Goal: Task Accomplishment & Management: Use online tool/utility

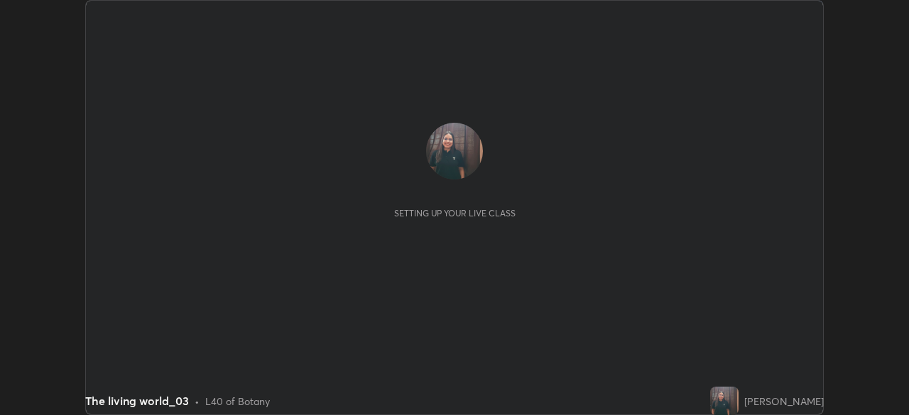
scroll to position [415, 908]
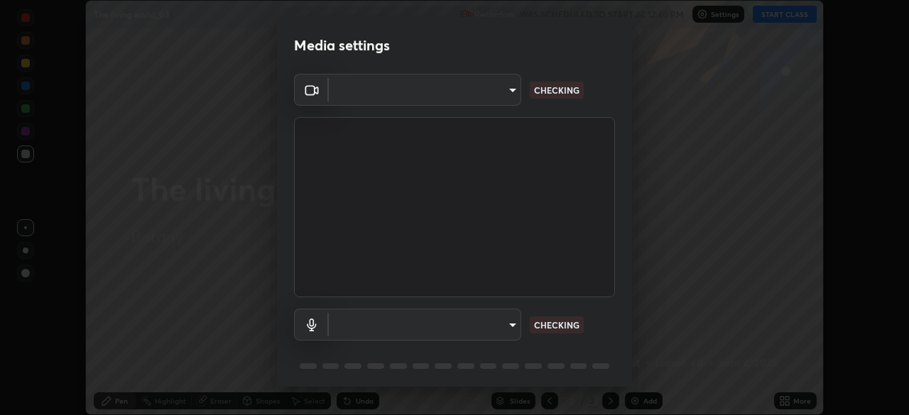
type input "23008043d16b3f933f5d29e9b3769097a1661712bf7e9030f0d00f953f479f19"
type input "ce8bbd661dce354a58a25af5271b3c1bd1d853cc8608d8e3321a5e34fd7f7726"
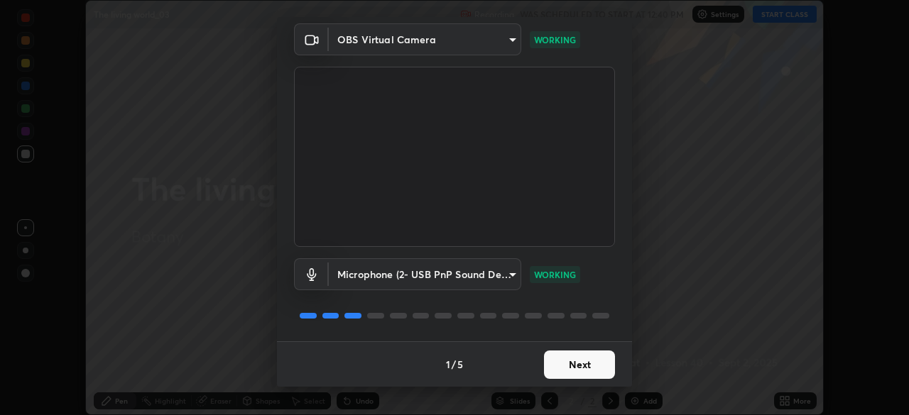
click at [555, 366] on button "Next" at bounding box center [579, 365] width 71 height 28
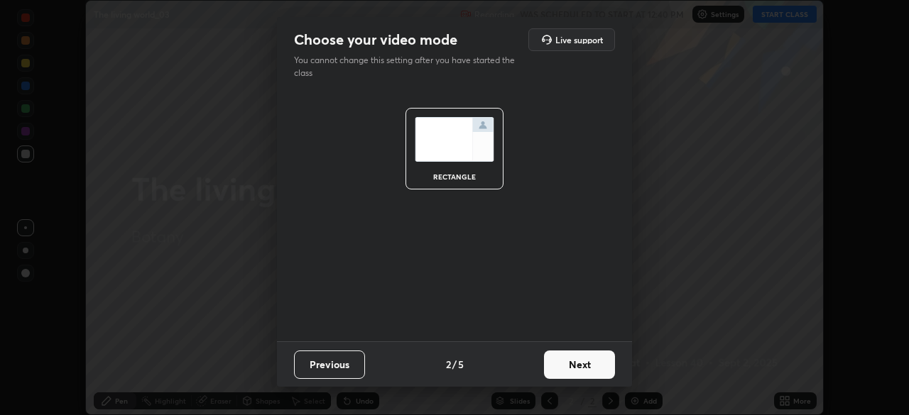
scroll to position [0, 0]
click at [559, 365] on button "Next" at bounding box center [579, 365] width 71 height 28
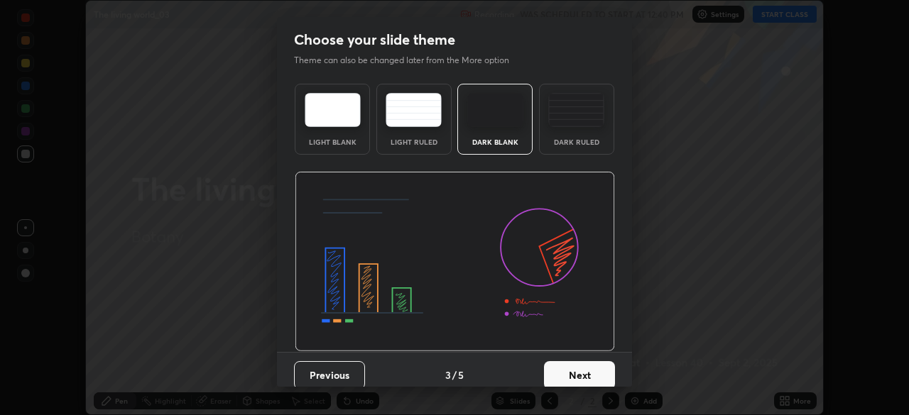
click at [560, 361] on button "Next" at bounding box center [579, 375] width 71 height 28
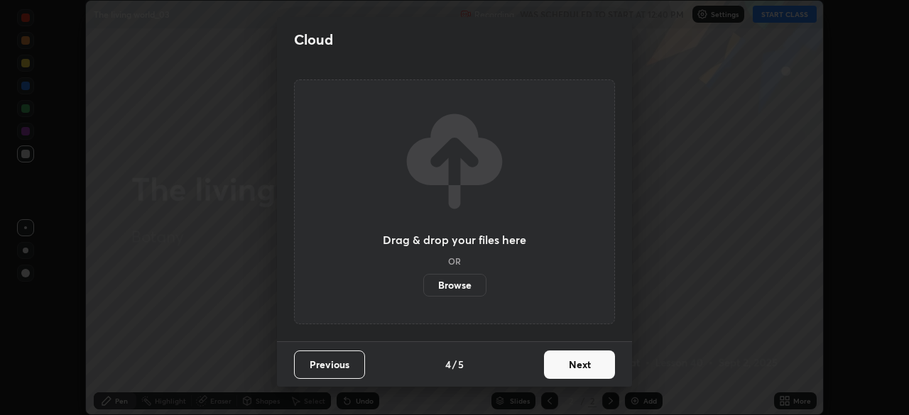
click at [560, 364] on button "Next" at bounding box center [579, 365] width 71 height 28
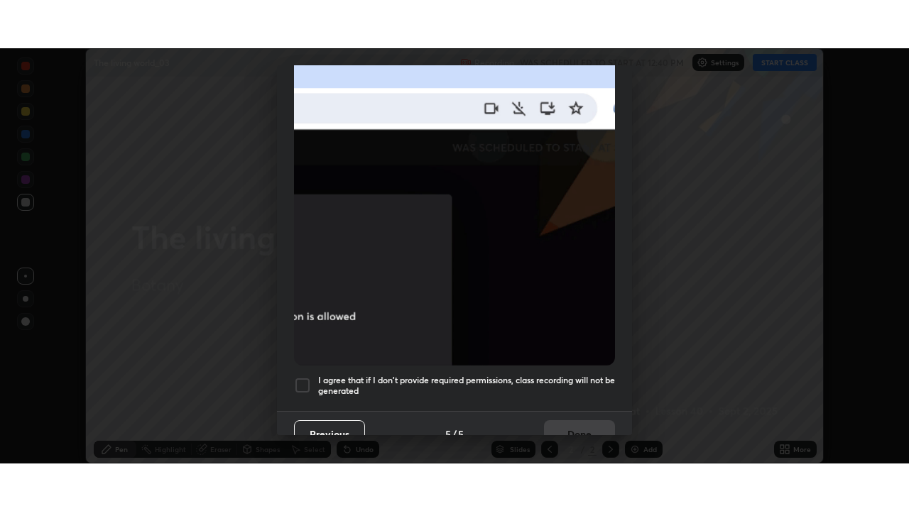
scroll to position [340, 0]
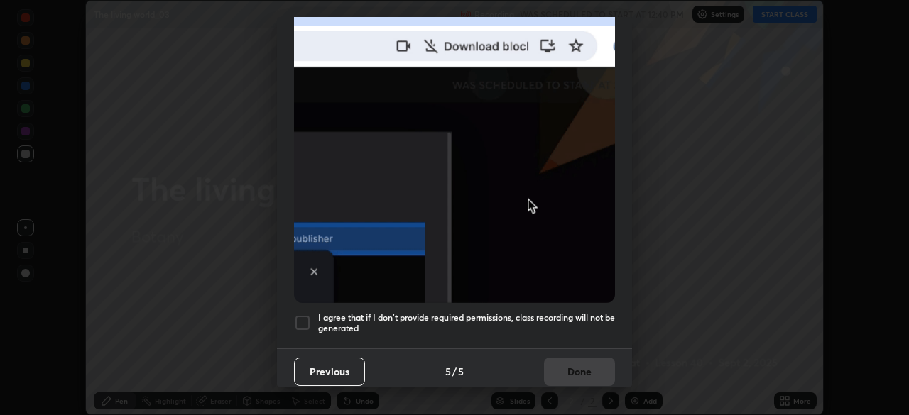
click at [300, 320] on div at bounding box center [302, 322] width 17 height 17
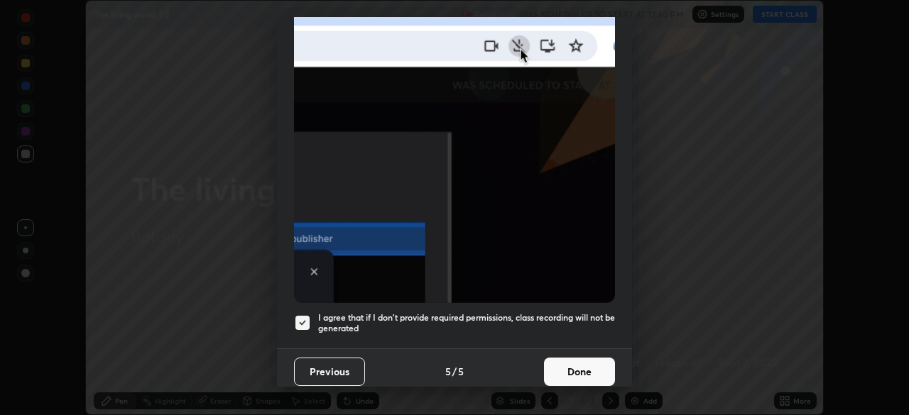
click at [572, 358] on button "Done" at bounding box center [579, 372] width 71 height 28
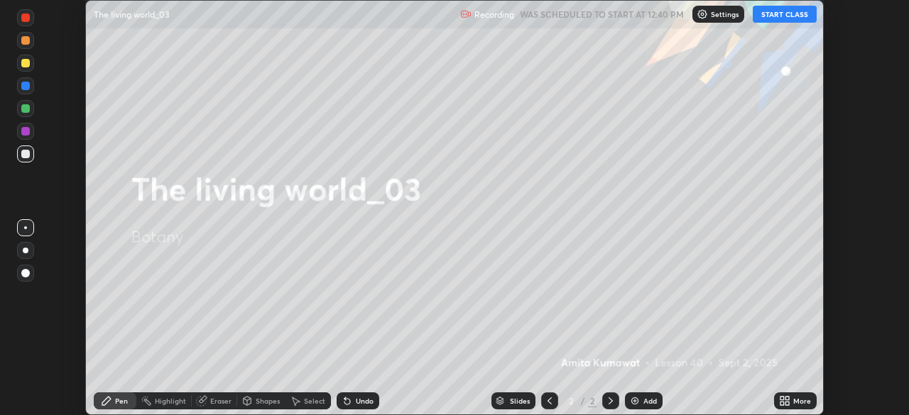
click at [779, 19] on button "START CLASS" at bounding box center [784, 14] width 64 height 17
click at [780, 393] on div "More" at bounding box center [795, 401] width 43 height 17
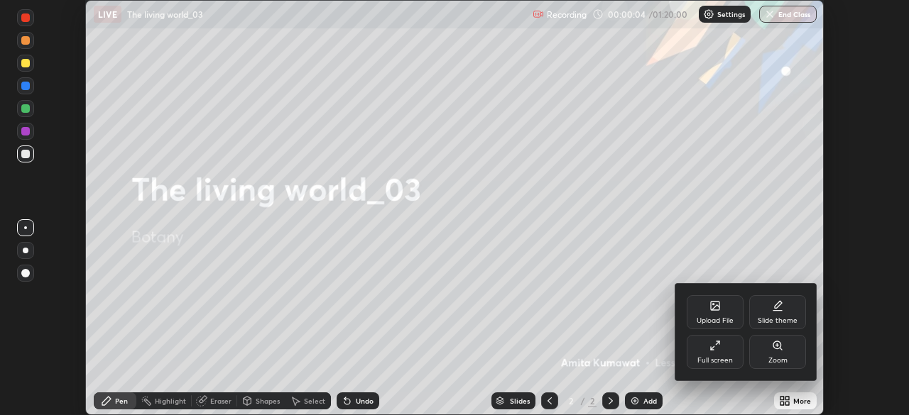
click at [718, 343] on icon at bounding box center [718, 343] width 4 height 4
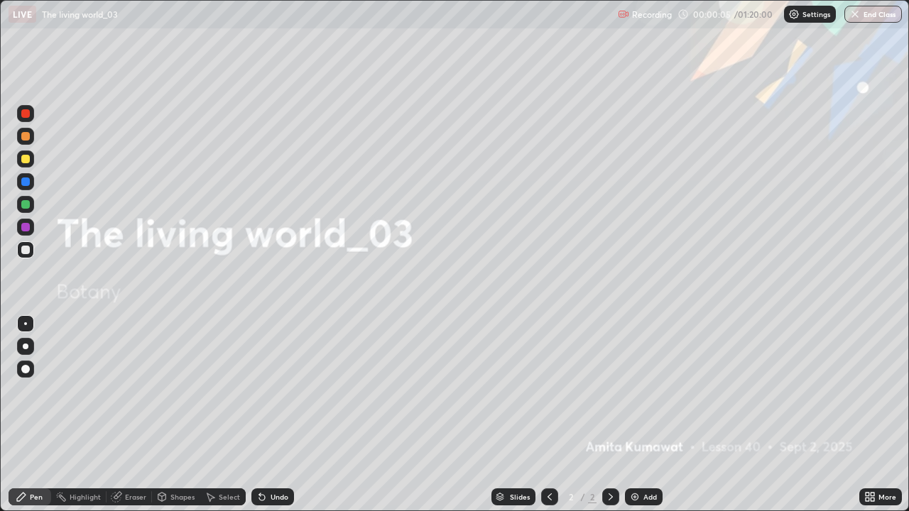
scroll to position [511, 909]
click at [638, 415] on img at bounding box center [634, 496] width 11 height 11
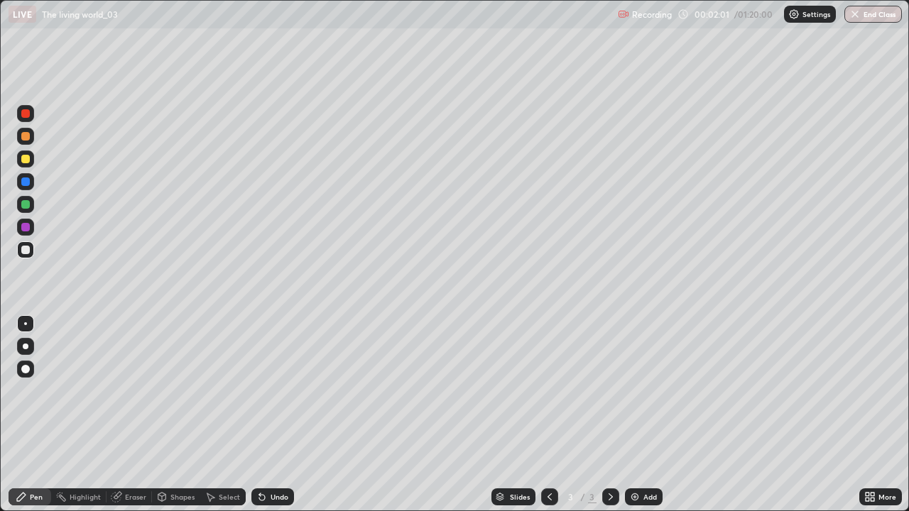
click at [24, 344] on div at bounding box center [26, 347] width 6 height 6
click at [28, 250] on div at bounding box center [25, 250] width 9 height 9
click at [270, 415] on div "Undo" at bounding box center [279, 496] width 18 height 7
click at [26, 204] on div at bounding box center [25, 204] width 9 height 9
click at [26, 227] on div at bounding box center [25, 227] width 9 height 9
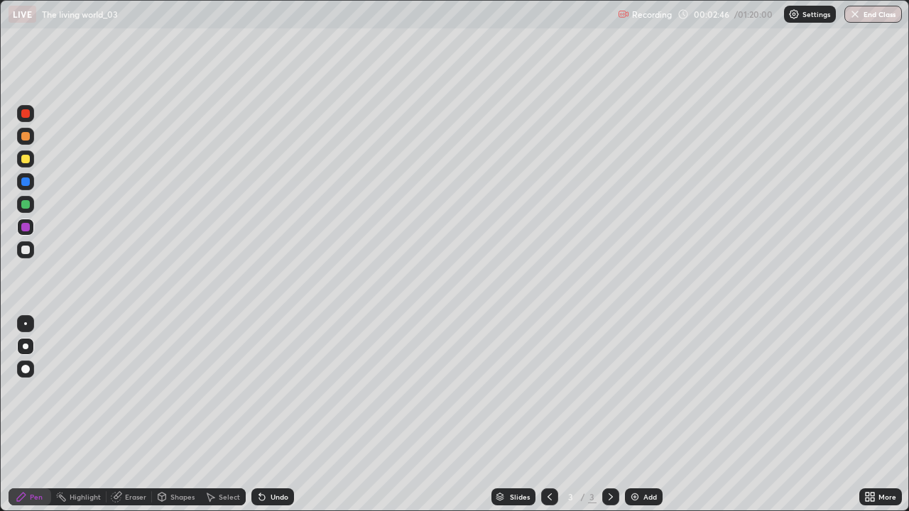
click at [75, 415] on div "Highlight" at bounding box center [85, 496] width 31 height 7
click at [26, 415] on icon at bounding box center [24, 449] width 3 height 3
click at [27, 415] on div "Pen" at bounding box center [30, 496] width 43 height 17
click at [28, 248] on div at bounding box center [25, 250] width 9 height 9
click at [279, 415] on div "Undo" at bounding box center [272, 496] width 43 height 17
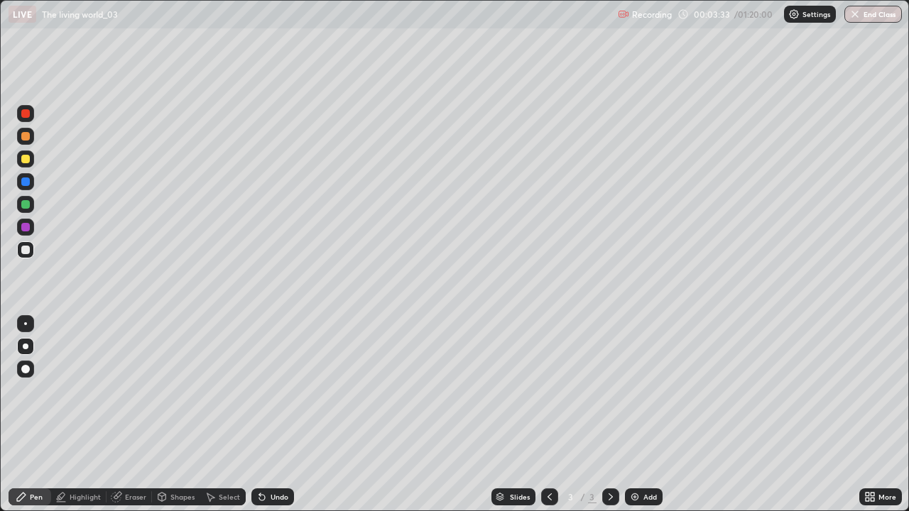
click at [278, 415] on div "Undo" at bounding box center [279, 496] width 18 height 7
click at [27, 224] on div at bounding box center [25, 227] width 9 height 9
click at [630, 415] on img at bounding box center [634, 496] width 11 height 11
click at [26, 135] on div at bounding box center [25, 136] width 9 height 9
click at [556, 415] on div at bounding box center [549, 496] width 17 height 17
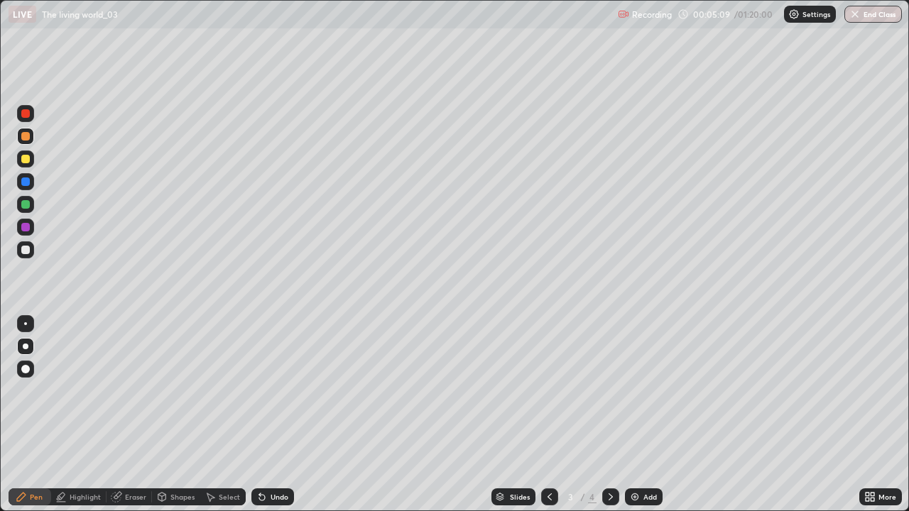
click at [608, 415] on icon at bounding box center [610, 496] width 11 height 11
click at [27, 116] on div at bounding box center [25, 113] width 9 height 9
click at [280, 415] on div "Undo" at bounding box center [272, 496] width 43 height 17
click at [23, 158] on div at bounding box center [25, 159] width 9 height 9
click at [29, 204] on div at bounding box center [25, 204] width 9 height 9
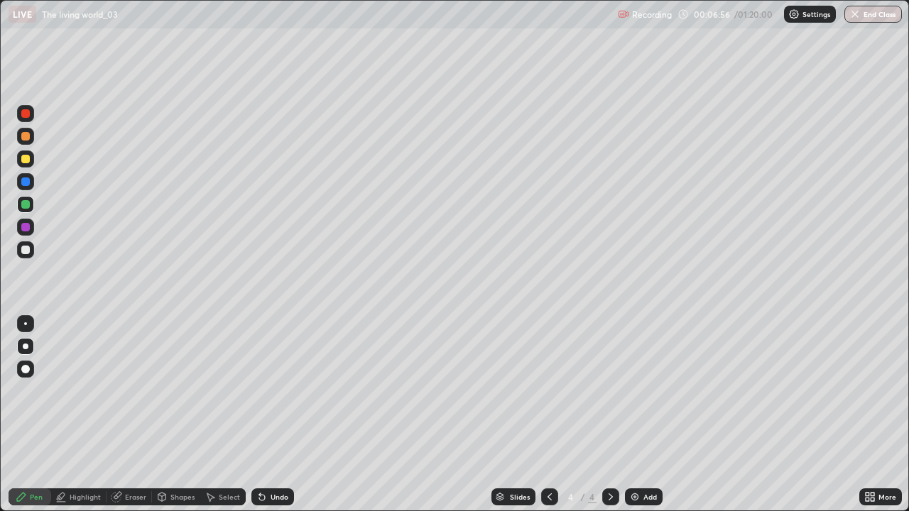
click at [27, 246] on div at bounding box center [25, 250] width 9 height 9
click at [549, 415] on div at bounding box center [549, 496] width 17 height 17
click at [613, 415] on div at bounding box center [610, 496] width 17 height 17
click at [629, 415] on img at bounding box center [634, 496] width 11 height 11
click at [23, 225] on div at bounding box center [25, 227] width 9 height 9
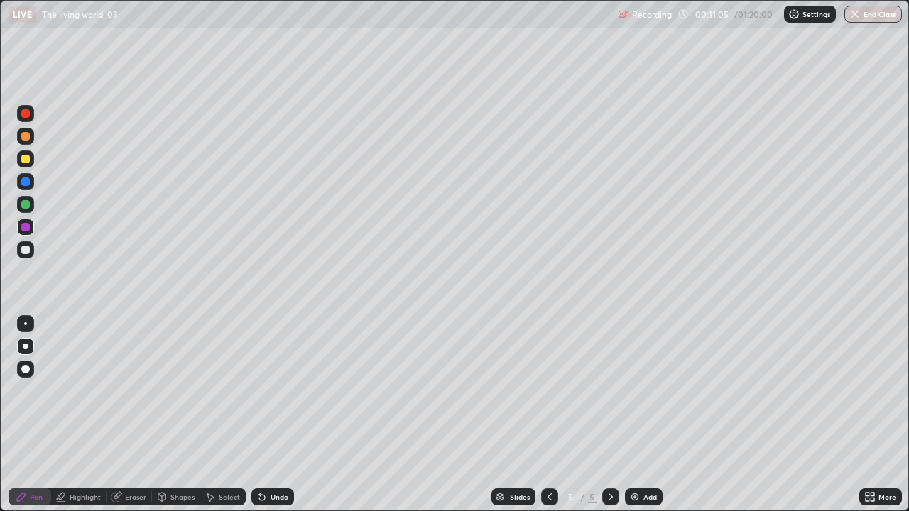
click at [28, 135] on div at bounding box center [25, 136] width 9 height 9
click at [28, 225] on div at bounding box center [25, 227] width 9 height 9
click at [29, 248] on div at bounding box center [25, 250] width 9 height 9
click at [24, 224] on div at bounding box center [25, 227] width 9 height 9
click at [24, 201] on div at bounding box center [25, 204] width 9 height 9
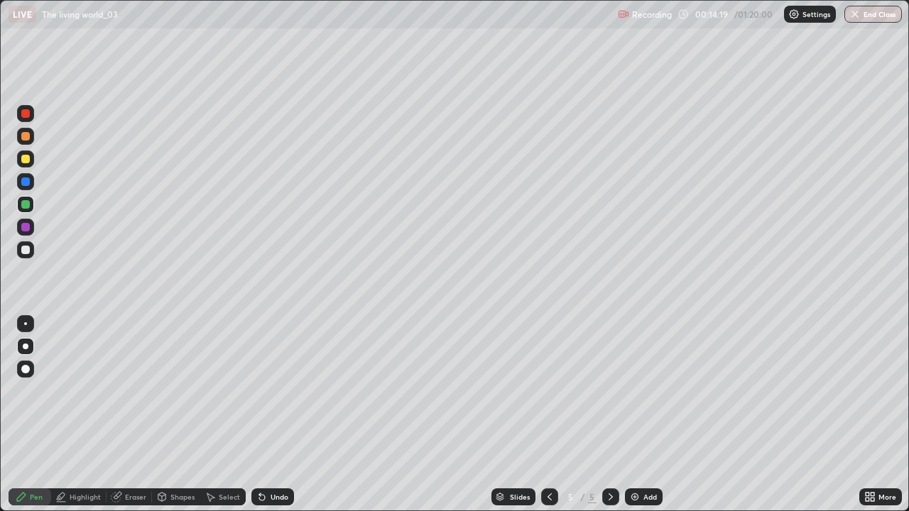
click at [25, 114] on div at bounding box center [25, 113] width 9 height 9
click at [273, 415] on div "Undo" at bounding box center [272, 496] width 43 height 17
click at [273, 415] on div "Undo" at bounding box center [279, 496] width 18 height 7
click at [275, 415] on div "Undo" at bounding box center [272, 496] width 43 height 17
click at [631, 415] on img at bounding box center [634, 496] width 11 height 11
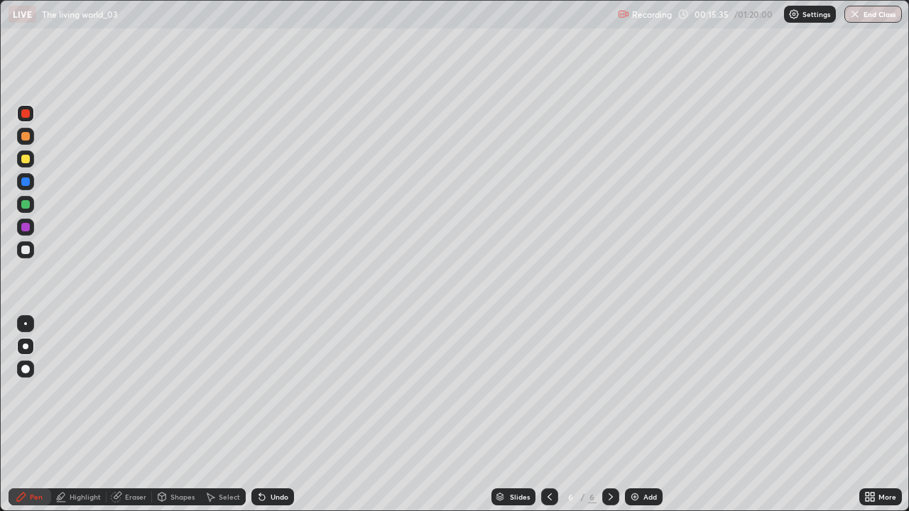
click at [28, 136] on div at bounding box center [25, 136] width 9 height 9
click at [33, 253] on div at bounding box center [25, 249] width 17 height 17
click at [554, 415] on div at bounding box center [549, 497] width 17 height 28
click at [610, 415] on icon at bounding box center [610, 496] width 11 height 11
click at [548, 415] on icon at bounding box center [549, 496] width 11 height 11
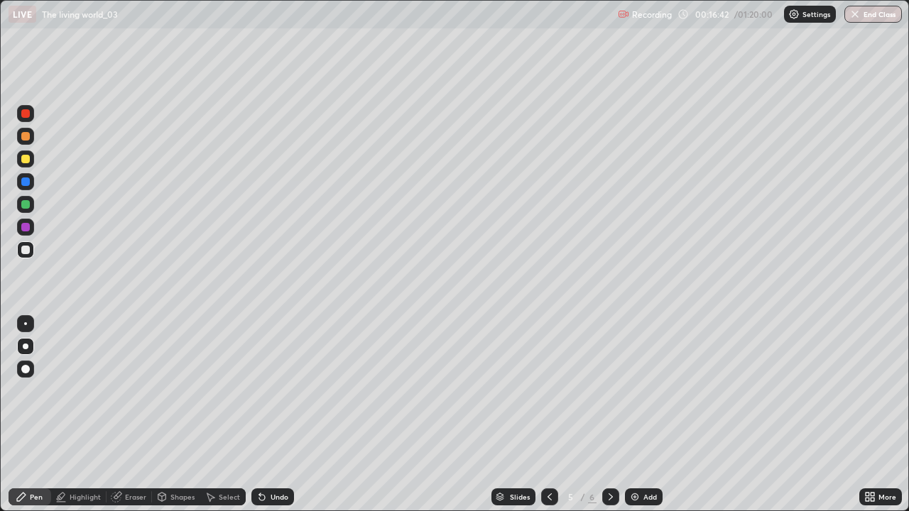
click at [609, 415] on icon at bounding box center [610, 496] width 11 height 11
click at [26, 114] on div at bounding box center [25, 113] width 9 height 9
click at [26, 134] on div at bounding box center [25, 136] width 9 height 9
click at [273, 415] on div "Undo" at bounding box center [279, 496] width 18 height 7
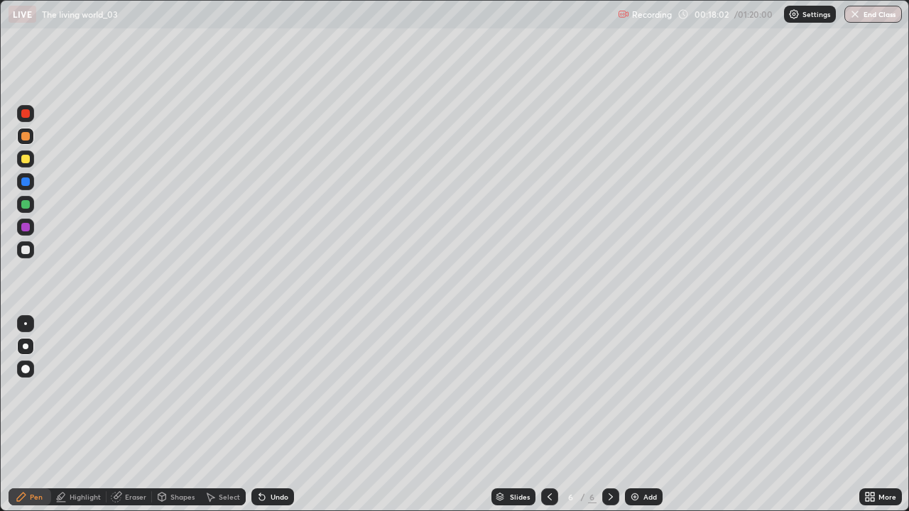
click at [275, 415] on div "Undo" at bounding box center [279, 496] width 18 height 7
click at [273, 415] on div "Undo" at bounding box center [279, 496] width 18 height 7
click at [274, 415] on div "Undo" at bounding box center [279, 496] width 18 height 7
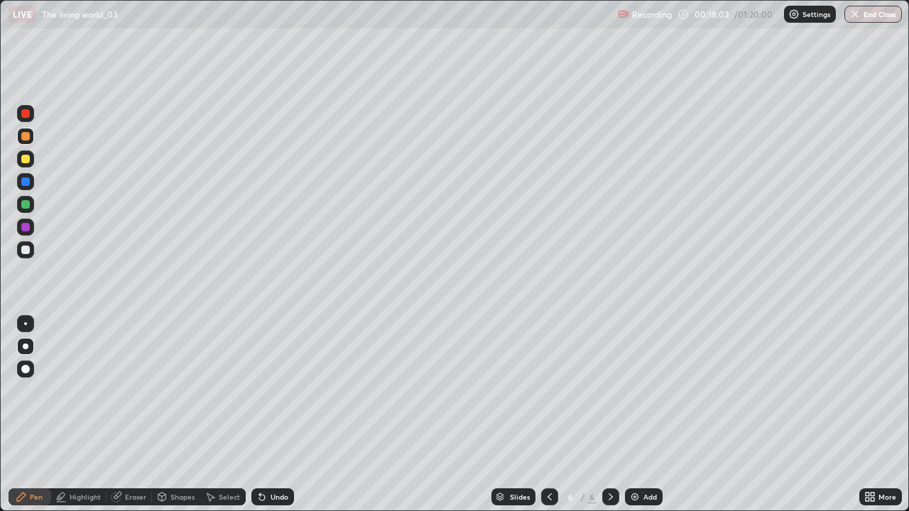
click at [273, 415] on div "Undo" at bounding box center [279, 496] width 18 height 7
click at [270, 415] on div "Undo" at bounding box center [279, 496] width 18 height 7
click at [268, 415] on div "Undo" at bounding box center [272, 496] width 43 height 17
click at [277, 415] on div "Undo" at bounding box center [272, 496] width 43 height 17
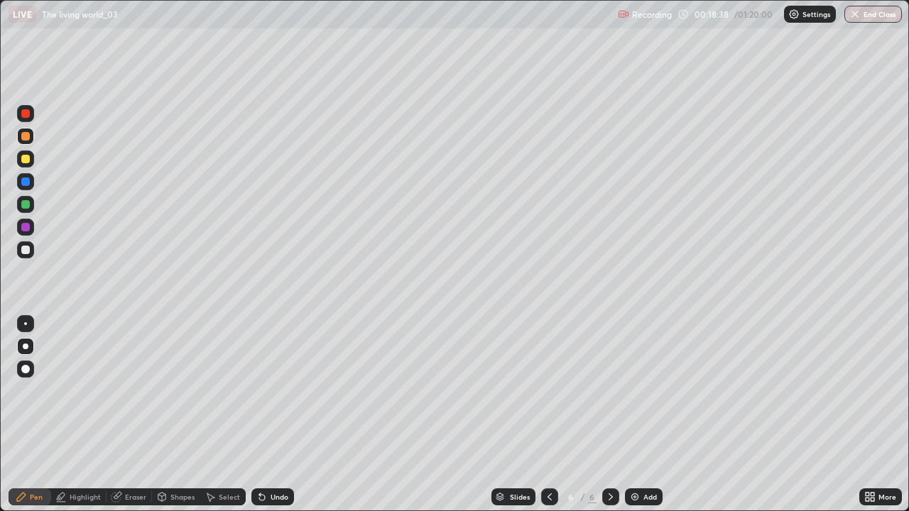
click at [31, 252] on div at bounding box center [25, 249] width 17 height 17
click at [28, 231] on div at bounding box center [25, 227] width 17 height 17
click at [553, 415] on div at bounding box center [549, 496] width 17 height 17
click at [609, 415] on icon at bounding box center [610, 496] width 11 height 11
click at [129, 415] on div "Eraser" at bounding box center [135, 496] width 21 height 7
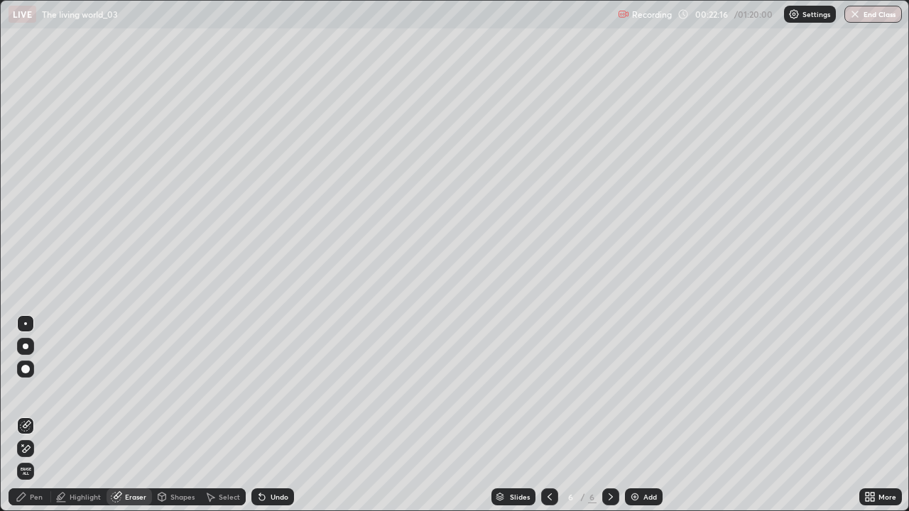
click at [48, 415] on div "Pen" at bounding box center [30, 496] width 43 height 17
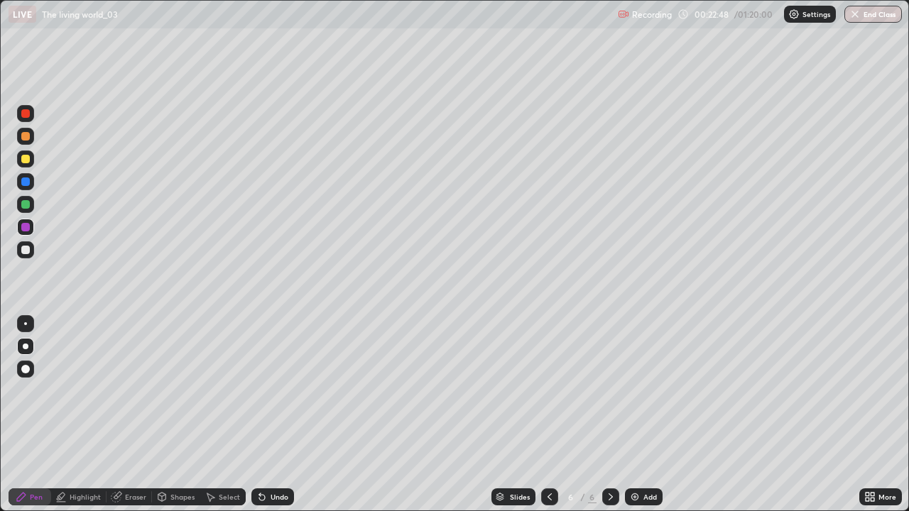
click at [636, 415] on img at bounding box center [634, 496] width 11 height 11
click at [26, 114] on div at bounding box center [25, 113] width 9 height 9
click at [630, 415] on img at bounding box center [634, 496] width 11 height 11
click at [24, 138] on div at bounding box center [25, 136] width 9 height 9
click at [28, 246] on div at bounding box center [25, 250] width 9 height 9
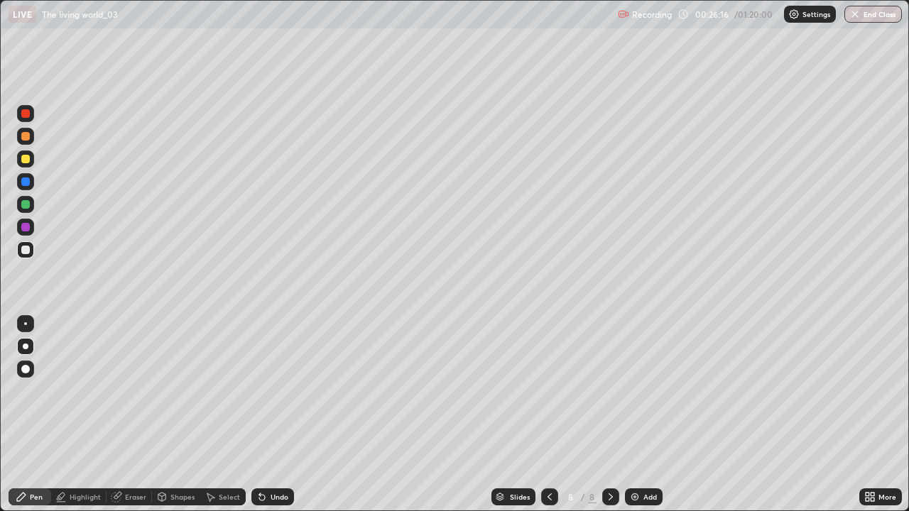
click at [28, 115] on div at bounding box center [25, 113] width 9 height 9
click at [24, 227] on div at bounding box center [25, 227] width 9 height 9
click at [26, 205] on div at bounding box center [25, 204] width 9 height 9
click at [632, 415] on img at bounding box center [634, 496] width 11 height 11
click at [28, 113] on div at bounding box center [25, 113] width 9 height 9
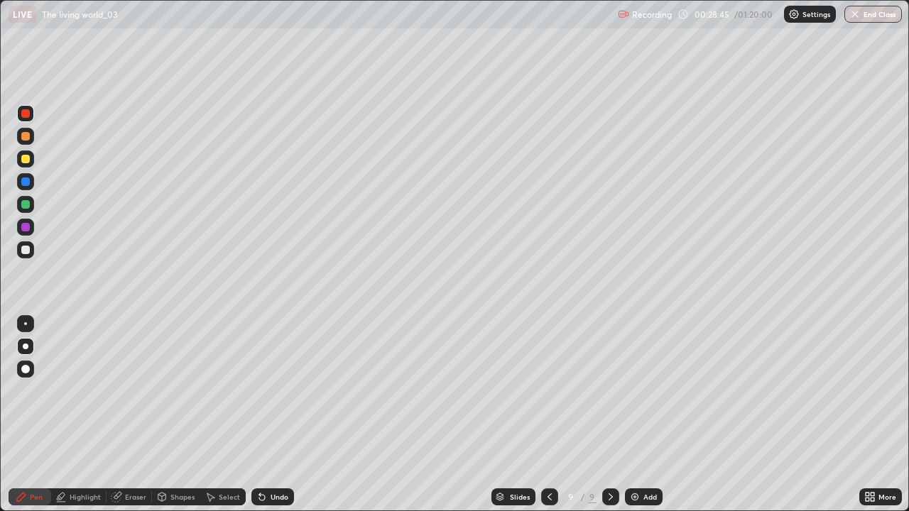
click at [26, 248] on div at bounding box center [25, 250] width 9 height 9
click at [28, 231] on div at bounding box center [25, 227] width 9 height 9
click at [27, 207] on div at bounding box center [25, 204] width 9 height 9
click at [27, 227] on div at bounding box center [25, 227] width 9 height 9
click at [31, 202] on div at bounding box center [25, 204] width 17 height 17
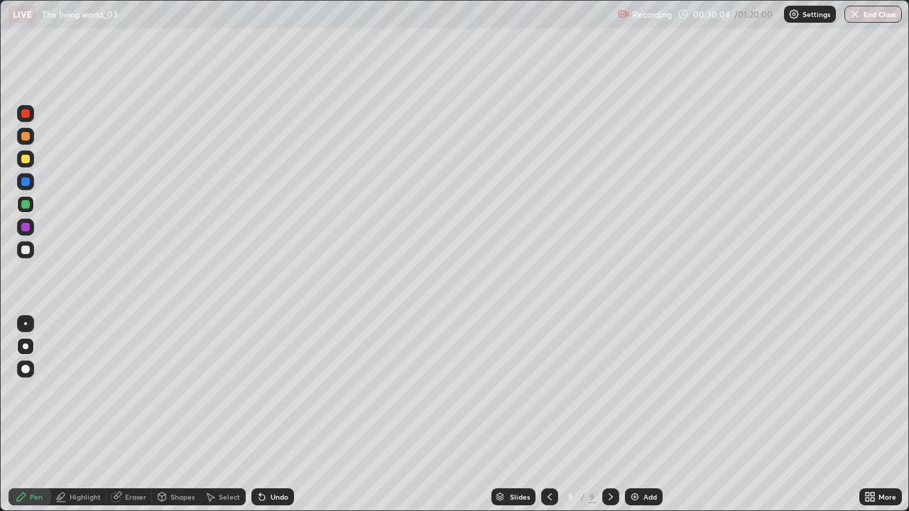
click at [280, 415] on div "Undo" at bounding box center [279, 496] width 18 height 7
click at [276, 415] on div "Undo" at bounding box center [279, 496] width 18 height 7
click at [278, 415] on div "Undo" at bounding box center [279, 496] width 18 height 7
click at [283, 415] on div "Undo" at bounding box center [279, 496] width 18 height 7
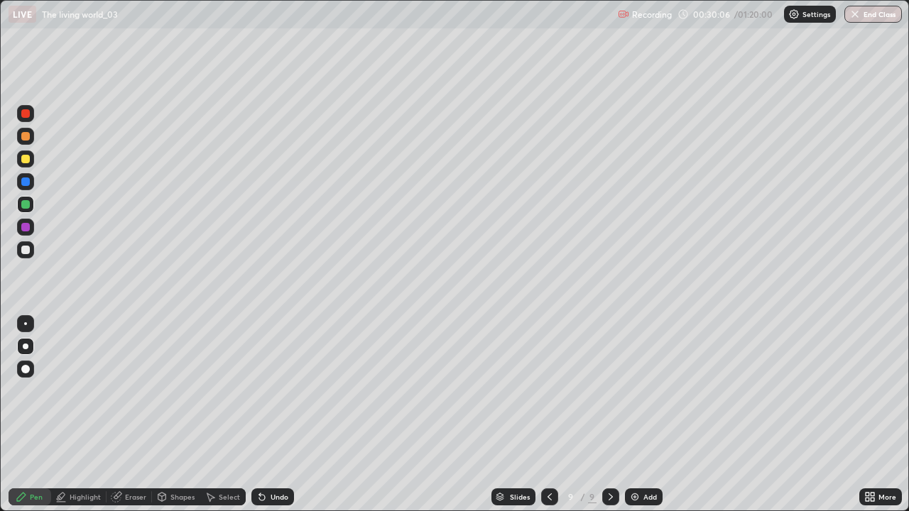
click at [284, 415] on div "Undo" at bounding box center [279, 496] width 18 height 7
click at [283, 415] on div "Undo" at bounding box center [279, 496] width 18 height 7
click at [33, 111] on div at bounding box center [25, 113] width 17 height 17
click at [546, 415] on div at bounding box center [549, 496] width 17 height 17
click at [610, 415] on icon at bounding box center [610, 496] width 11 height 11
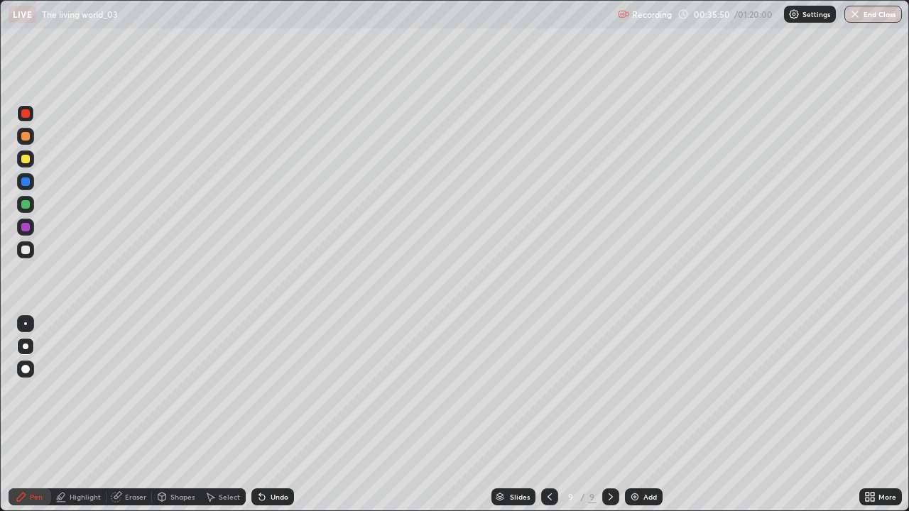
click at [635, 415] on img at bounding box center [634, 496] width 11 height 11
click at [23, 246] on div at bounding box center [25, 250] width 9 height 9
click at [277, 415] on div "Undo" at bounding box center [279, 496] width 18 height 7
click at [24, 161] on div at bounding box center [25, 159] width 9 height 9
click at [278, 415] on div "Undo" at bounding box center [279, 496] width 18 height 7
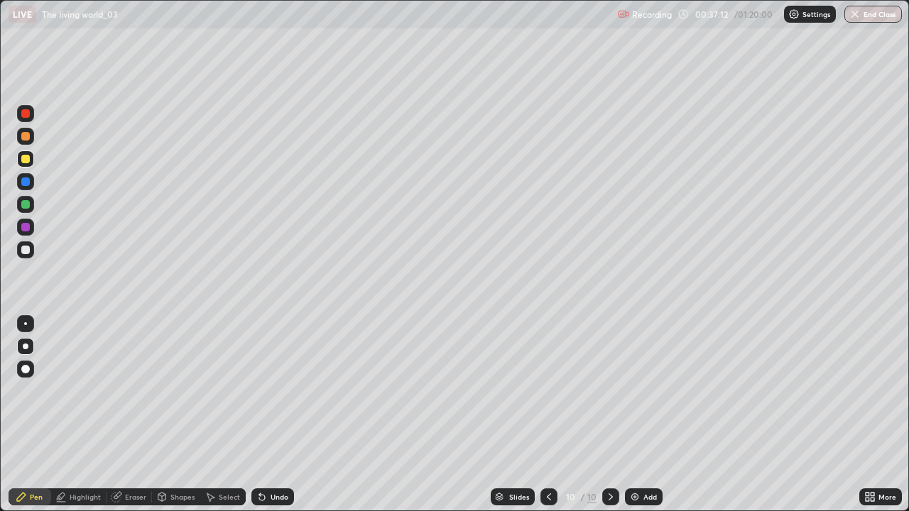
click at [26, 228] on div at bounding box center [25, 227] width 9 height 9
click at [28, 183] on div at bounding box center [25, 181] width 9 height 9
click at [632, 415] on img at bounding box center [634, 496] width 11 height 11
click at [31, 251] on div at bounding box center [25, 249] width 17 height 17
click at [29, 182] on div at bounding box center [25, 181] width 9 height 9
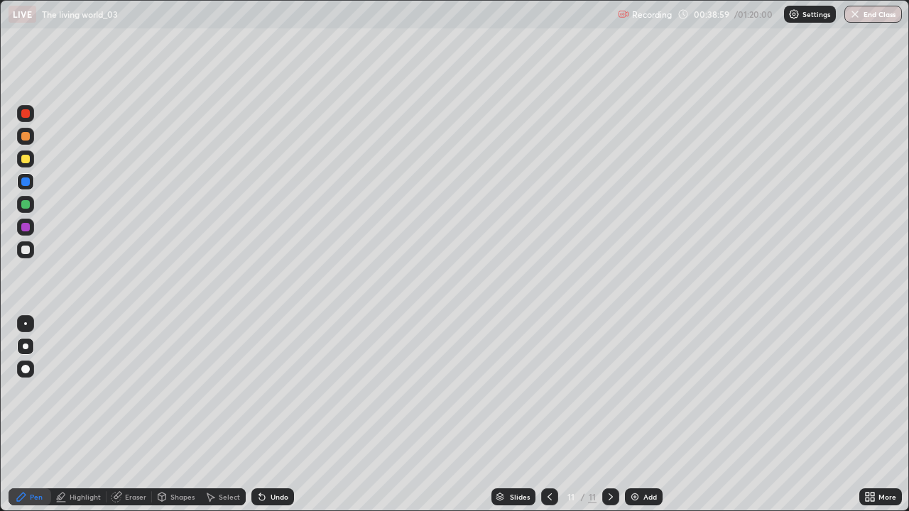
click at [26, 226] on div at bounding box center [25, 227] width 9 height 9
click at [31, 251] on div at bounding box center [25, 249] width 17 height 17
click at [548, 415] on icon at bounding box center [549, 496] width 11 height 11
click at [610, 415] on icon at bounding box center [610, 496] width 4 height 7
click at [25, 114] on div at bounding box center [25, 113] width 9 height 9
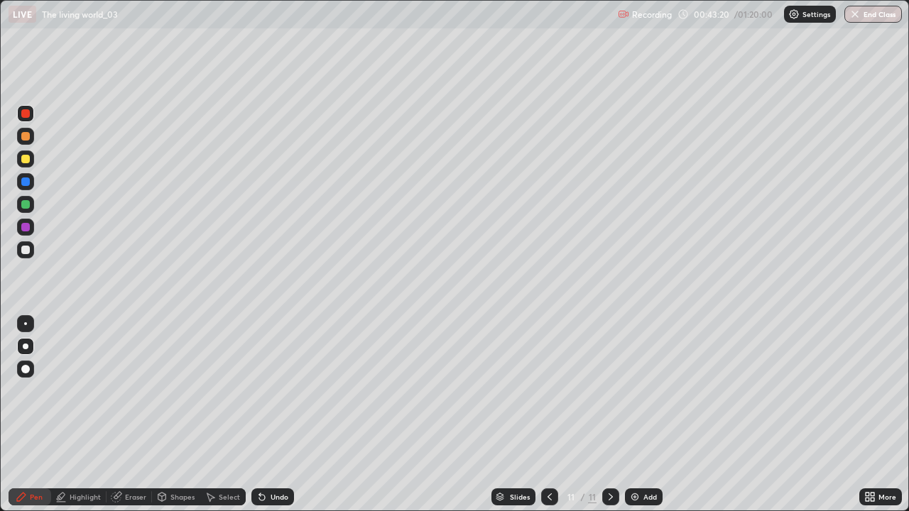
click at [24, 246] on div at bounding box center [25, 250] width 9 height 9
click at [27, 206] on div at bounding box center [25, 204] width 9 height 9
click at [632, 415] on img at bounding box center [634, 496] width 11 height 11
click at [26, 159] on div at bounding box center [25, 159] width 9 height 9
click at [26, 227] on div at bounding box center [25, 227] width 9 height 9
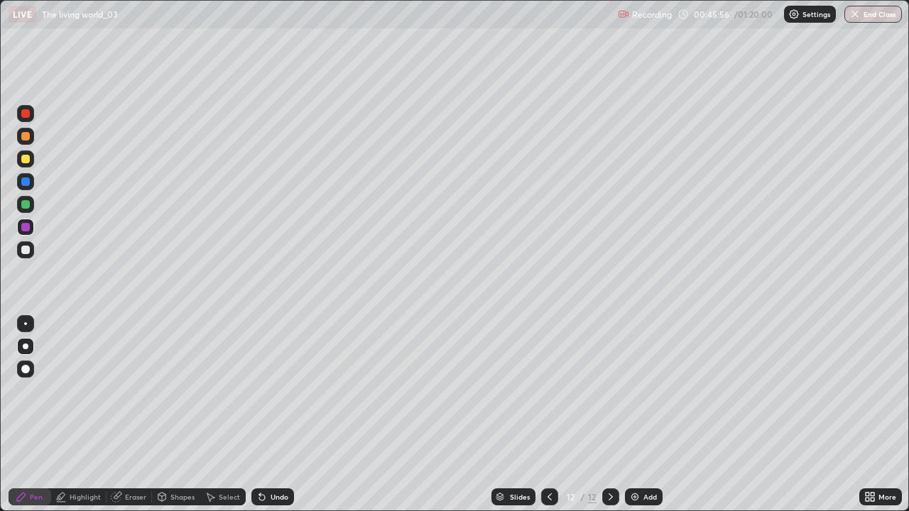
click at [24, 256] on div at bounding box center [25, 249] width 17 height 17
click at [28, 226] on div at bounding box center [25, 227] width 9 height 9
click at [32, 248] on div at bounding box center [25, 249] width 17 height 17
click at [24, 227] on div at bounding box center [25, 227] width 9 height 9
click at [26, 203] on div at bounding box center [25, 204] width 9 height 9
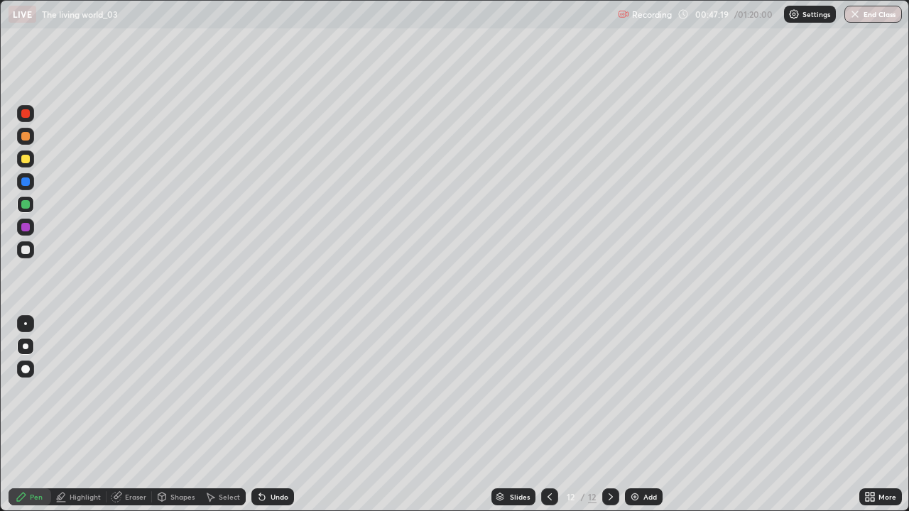
click at [26, 138] on div at bounding box center [25, 136] width 9 height 9
click at [639, 415] on img at bounding box center [634, 496] width 11 height 11
click at [26, 250] on div at bounding box center [25, 250] width 9 height 9
click at [28, 113] on div at bounding box center [25, 113] width 9 height 9
click at [26, 136] on div at bounding box center [25, 136] width 9 height 9
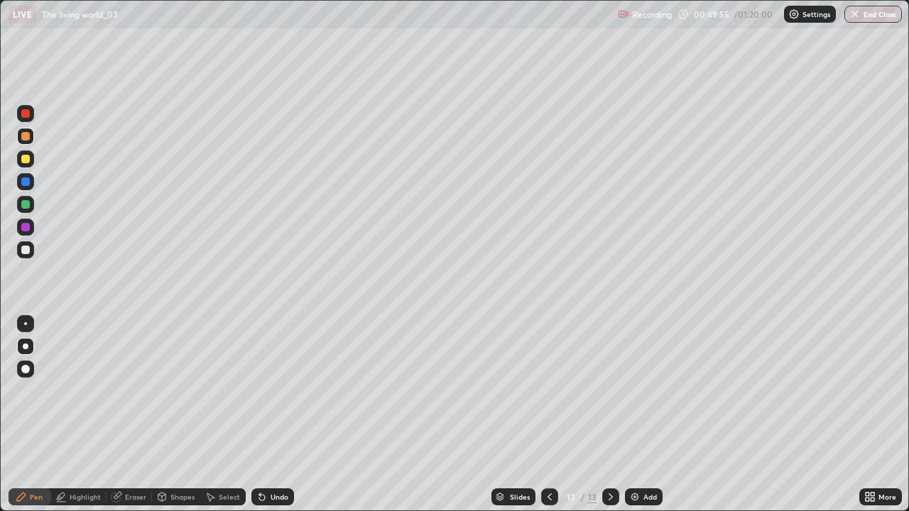
click at [549, 415] on icon at bounding box center [549, 496] width 11 height 11
click at [605, 415] on div at bounding box center [610, 496] width 17 height 17
click at [544, 415] on icon at bounding box center [549, 496] width 11 height 11
click at [564, 415] on div "12" at bounding box center [571, 497] width 14 height 9
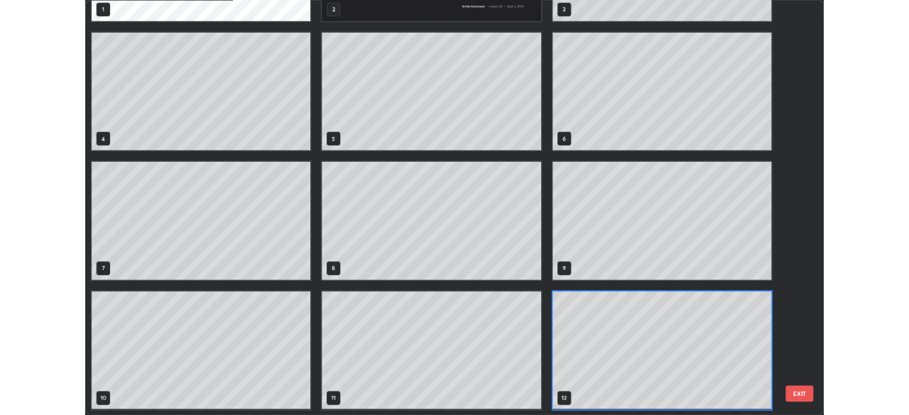
scroll to position [505, 900]
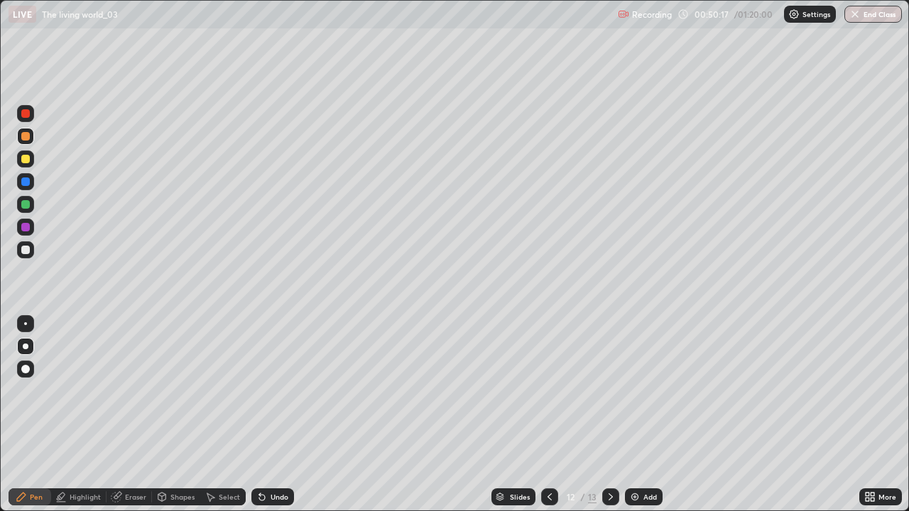
click at [549, 415] on icon at bounding box center [549, 496] width 11 height 11
click at [609, 415] on icon at bounding box center [610, 496] width 11 height 11
click at [637, 415] on img at bounding box center [634, 496] width 11 height 11
click at [548, 415] on icon at bounding box center [549, 496] width 11 height 11
click at [605, 415] on icon at bounding box center [610, 496] width 11 height 11
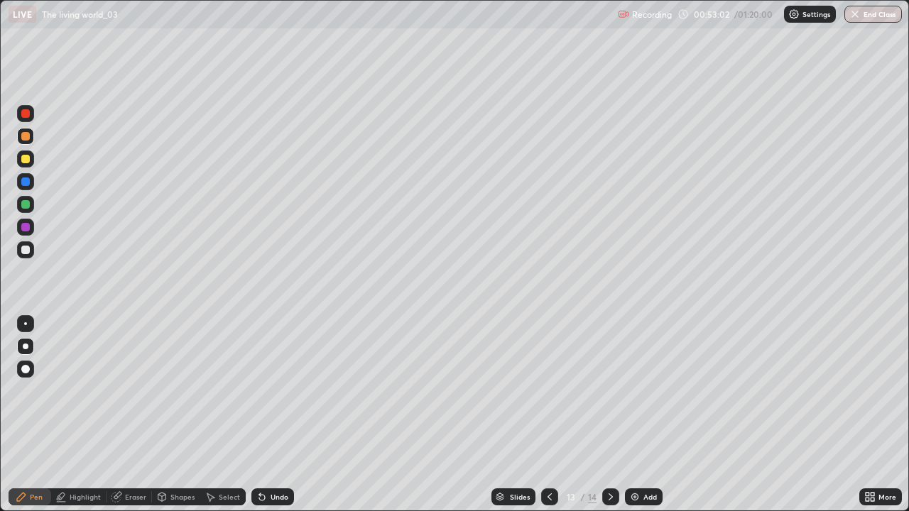
click at [609, 415] on icon at bounding box center [610, 496] width 11 height 11
click at [29, 247] on div at bounding box center [25, 250] width 9 height 9
click at [273, 415] on div "Undo" at bounding box center [279, 496] width 18 height 7
click at [270, 415] on div "Undo" at bounding box center [279, 496] width 18 height 7
click at [273, 415] on div "Undo" at bounding box center [279, 496] width 18 height 7
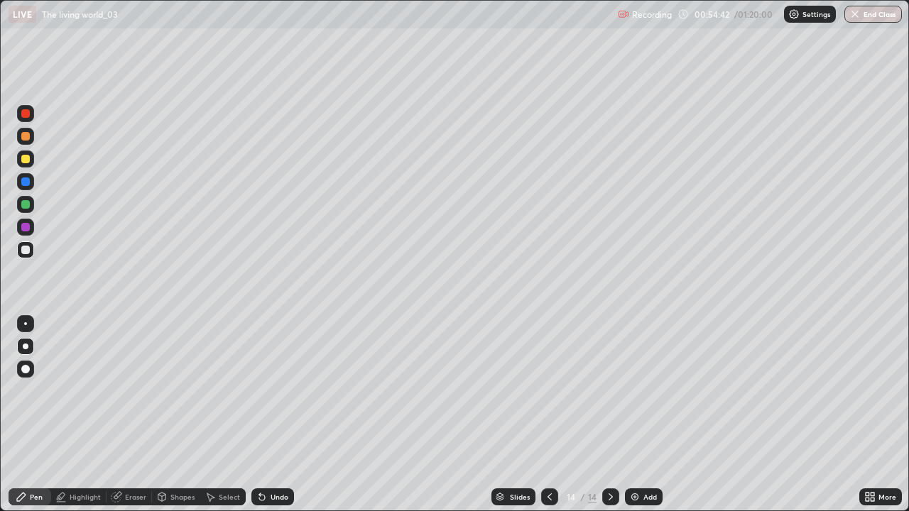
click at [26, 226] on div at bounding box center [25, 227] width 9 height 9
click at [636, 415] on img at bounding box center [634, 496] width 11 height 11
click at [26, 185] on div at bounding box center [25, 181] width 9 height 9
click at [281, 415] on div "Undo" at bounding box center [272, 496] width 43 height 17
click at [274, 415] on div "Undo" at bounding box center [272, 496] width 43 height 17
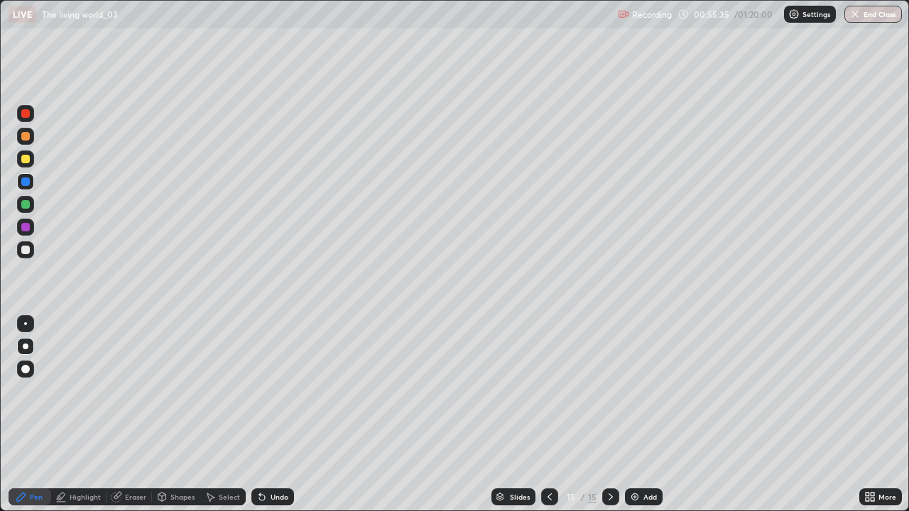
click at [278, 415] on div "Undo" at bounding box center [279, 496] width 18 height 7
click at [276, 415] on div "Undo" at bounding box center [272, 496] width 43 height 17
click at [277, 415] on div "Undo" at bounding box center [279, 496] width 18 height 7
click at [24, 142] on div at bounding box center [25, 136] width 17 height 17
click at [283, 415] on div "Undo" at bounding box center [279, 496] width 18 height 7
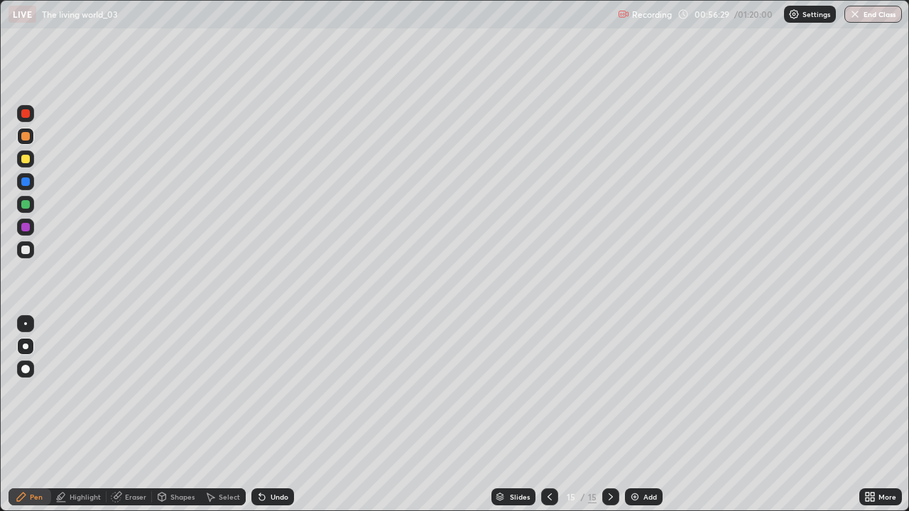
click at [285, 415] on div "Undo" at bounding box center [279, 496] width 18 height 7
click at [28, 116] on div at bounding box center [25, 113] width 9 height 9
click at [26, 248] on div at bounding box center [25, 250] width 9 height 9
click at [23, 153] on div at bounding box center [25, 158] width 17 height 17
click at [23, 228] on div at bounding box center [25, 227] width 9 height 9
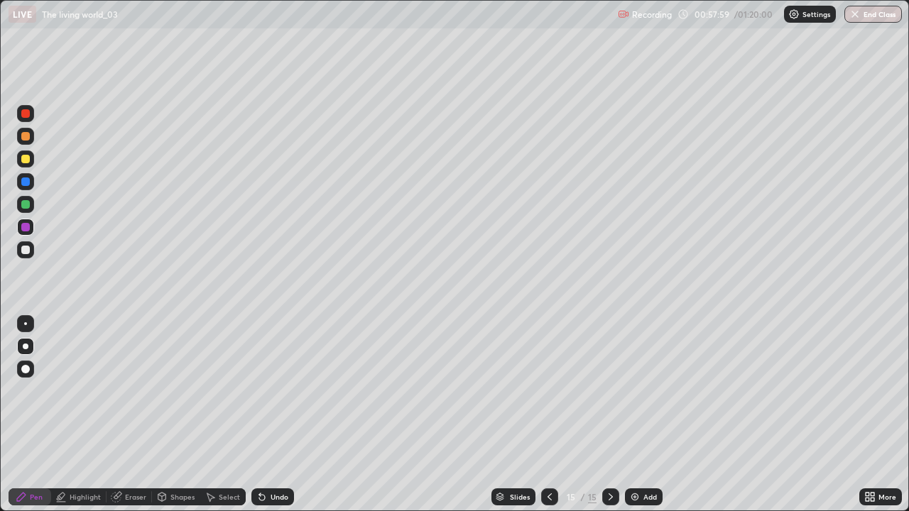
click at [24, 249] on div at bounding box center [25, 250] width 9 height 9
click at [31, 203] on div at bounding box center [25, 204] width 17 height 17
click at [548, 415] on icon at bounding box center [549, 496] width 11 height 11
click at [615, 415] on div at bounding box center [610, 496] width 17 height 17
click at [29, 248] on div at bounding box center [25, 250] width 9 height 9
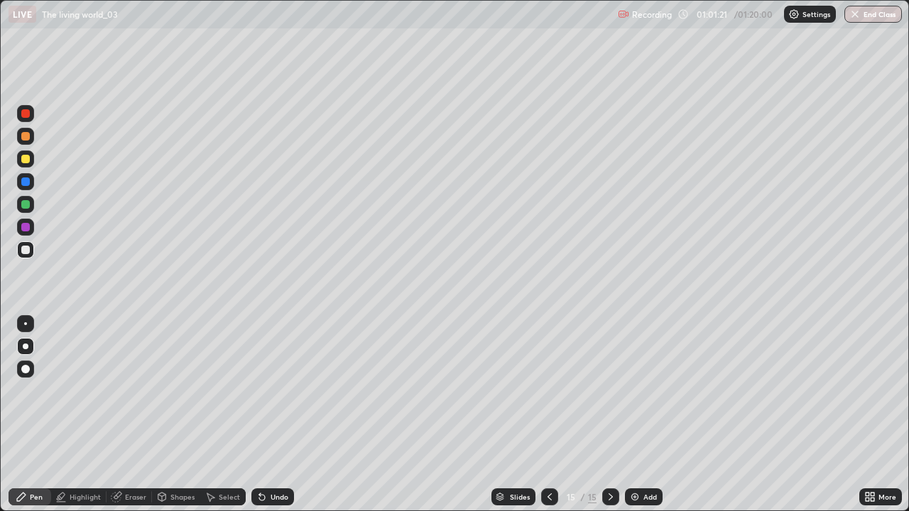
click at [277, 415] on div "Undo" at bounding box center [279, 496] width 18 height 7
click at [278, 415] on div "Undo" at bounding box center [279, 496] width 18 height 7
click at [275, 415] on div "Undo" at bounding box center [279, 496] width 18 height 7
click at [269, 415] on div "Undo" at bounding box center [272, 496] width 43 height 17
click at [635, 415] on img at bounding box center [634, 496] width 11 height 11
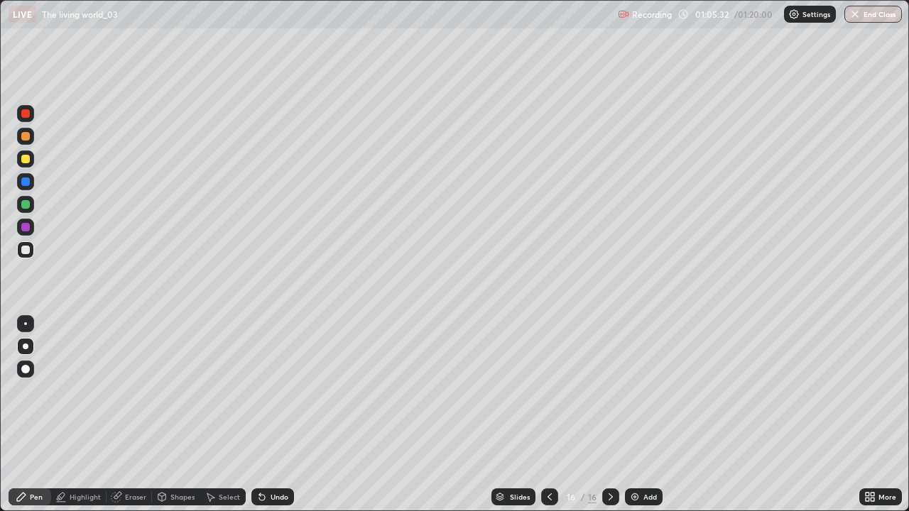
click at [28, 113] on div at bounding box center [25, 113] width 9 height 9
click at [23, 108] on div at bounding box center [25, 113] width 17 height 17
click at [27, 138] on div at bounding box center [25, 136] width 9 height 9
click at [23, 110] on div at bounding box center [25, 113] width 9 height 9
click at [31, 228] on div at bounding box center [25, 227] width 17 height 17
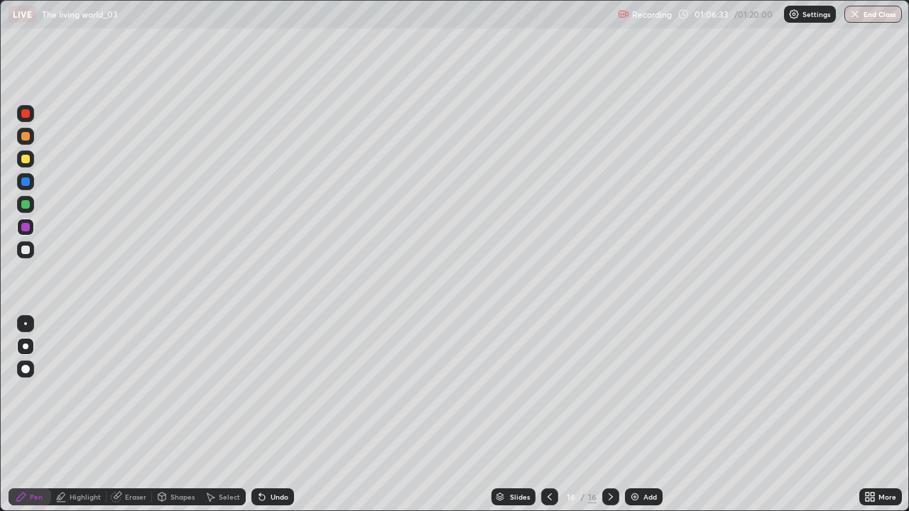
click at [280, 415] on div "Undo" at bounding box center [279, 496] width 18 height 7
click at [286, 415] on div "Undo" at bounding box center [272, 496] width 43 height 17
click at [280, 415] on div "Undo" at bounding box center [279, 496] width 18 height 7
click at [24, 251] on div at bounding box center [25, 250] width 9 height 9
click at [24, 368] on div at bounding box center [25, 369] width 9 height 9
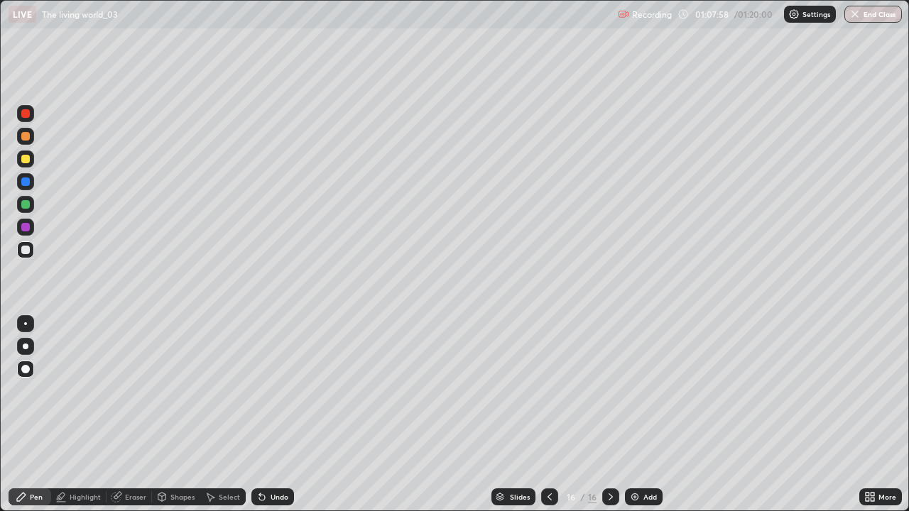
click at [26, 346] on div at bounding box center [26, 347] width 6 height 6
click at [19, 372] on div at bounding box center [25, 369] width 17 height 17
click at [290, 415] on div "Undo" at bounding box center [272, 496] width 43 height 17
click at [871, 18] on button "End Class" at bounding box center [873, 14] width 56 height 17
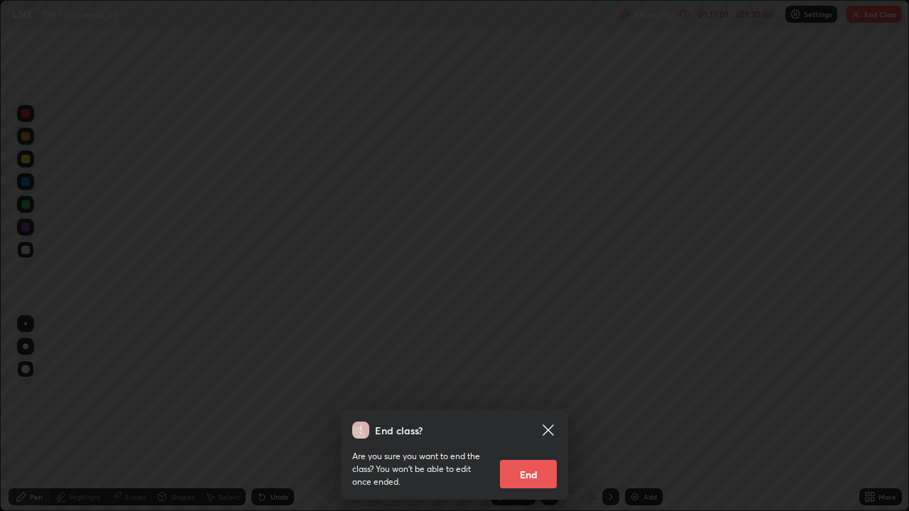
click at [535, 415] on button "End" at bounding box center [528, 474] width 57 height 28
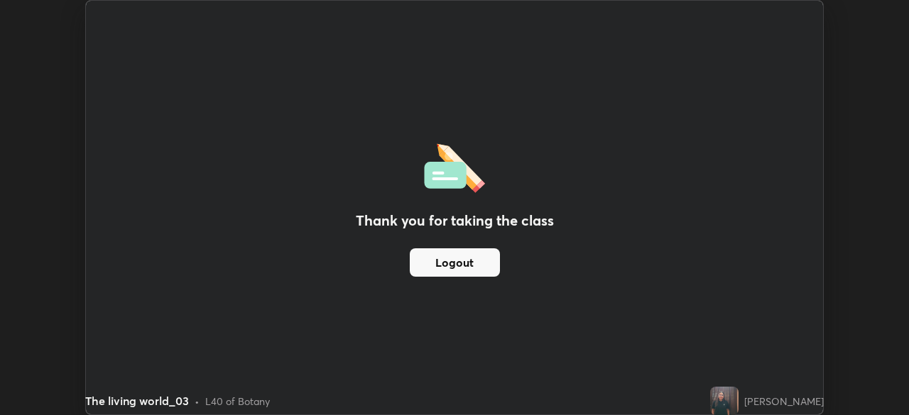
scroll to position [70570, 70076]
